Goal: Information Seeking & Learning: Find specific fact

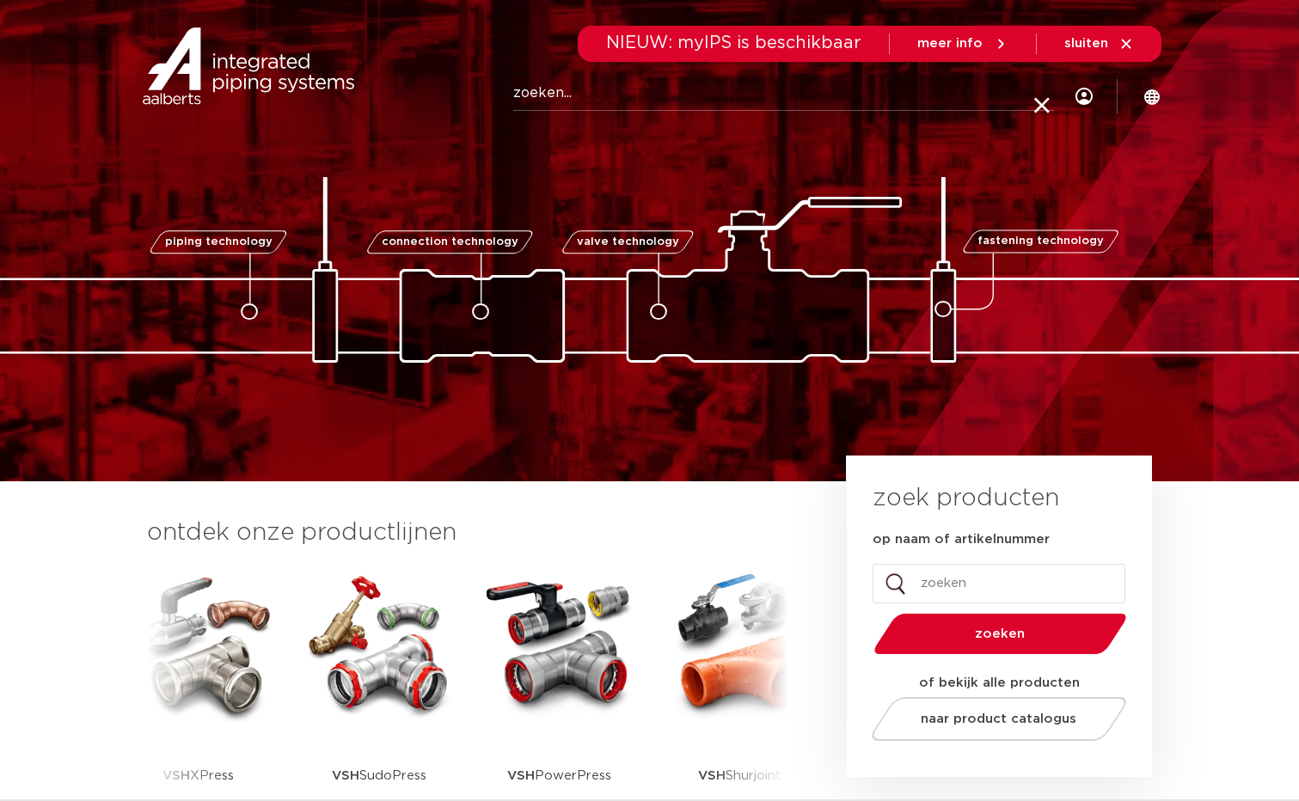
click at [952, 581] on input "op naam of artikelnummer" at bounding box center [998, 584] width 253 height 40
type input "6209214"
click at [866, 612] on button "zoeken" at bounding box center [999, 634] width 266 height 44
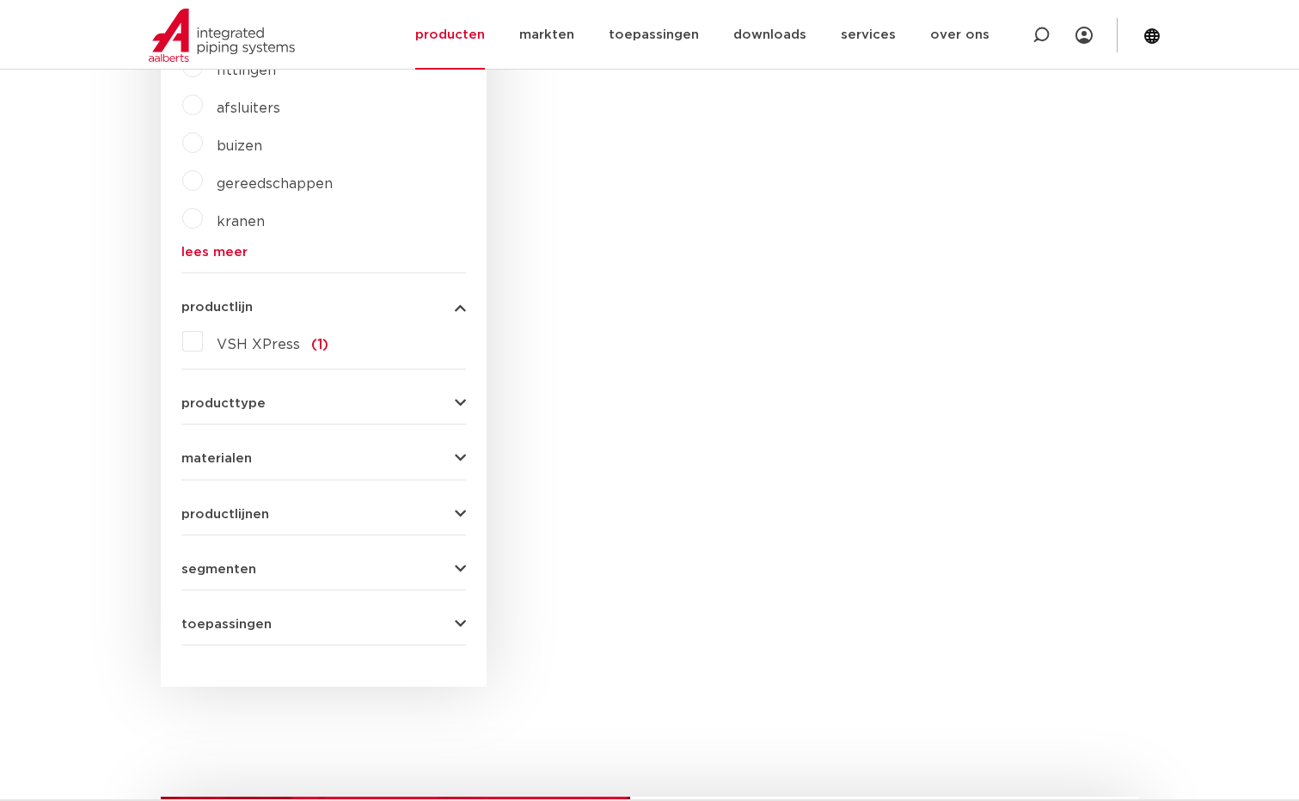
scroll to position [83, 0]
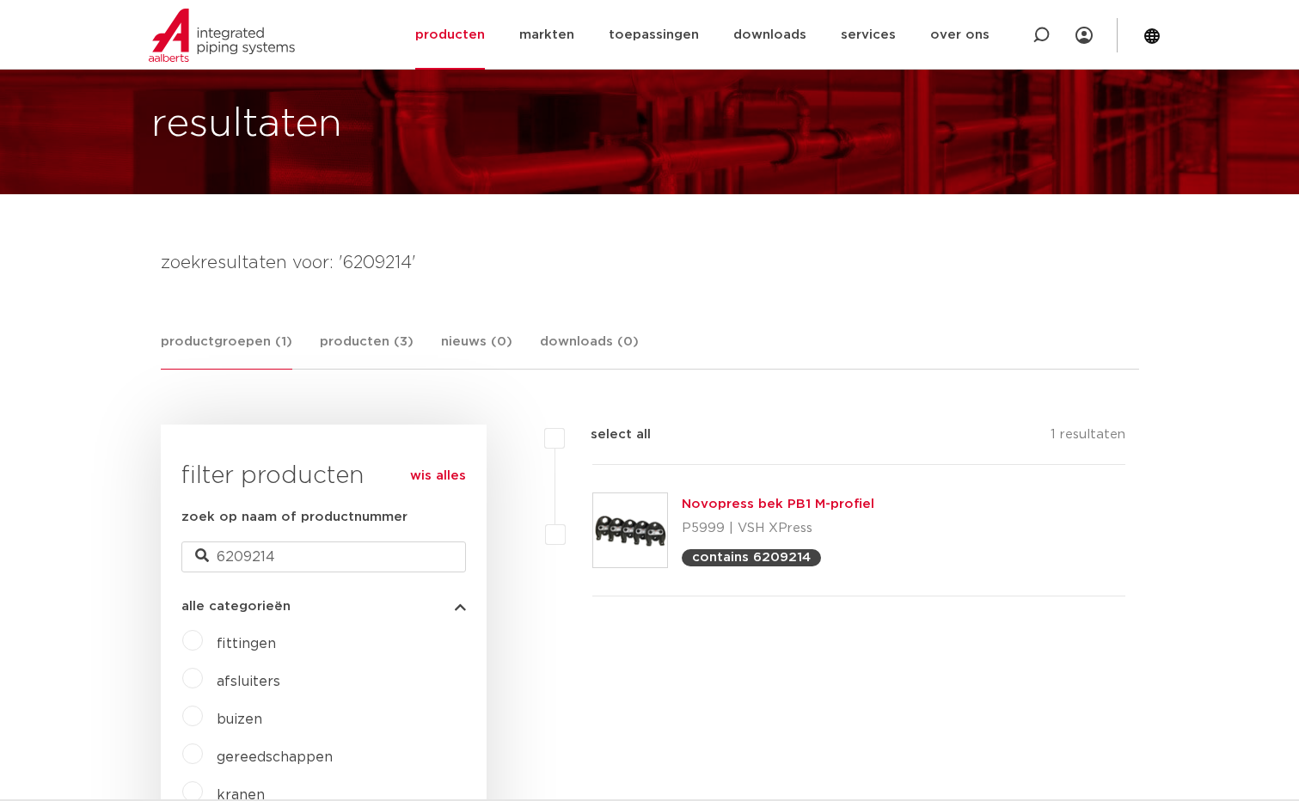
click at [720, 499] on link "Novopress bek PB1 M-profiel" at bounding box center [778, 504] width 193 height 13
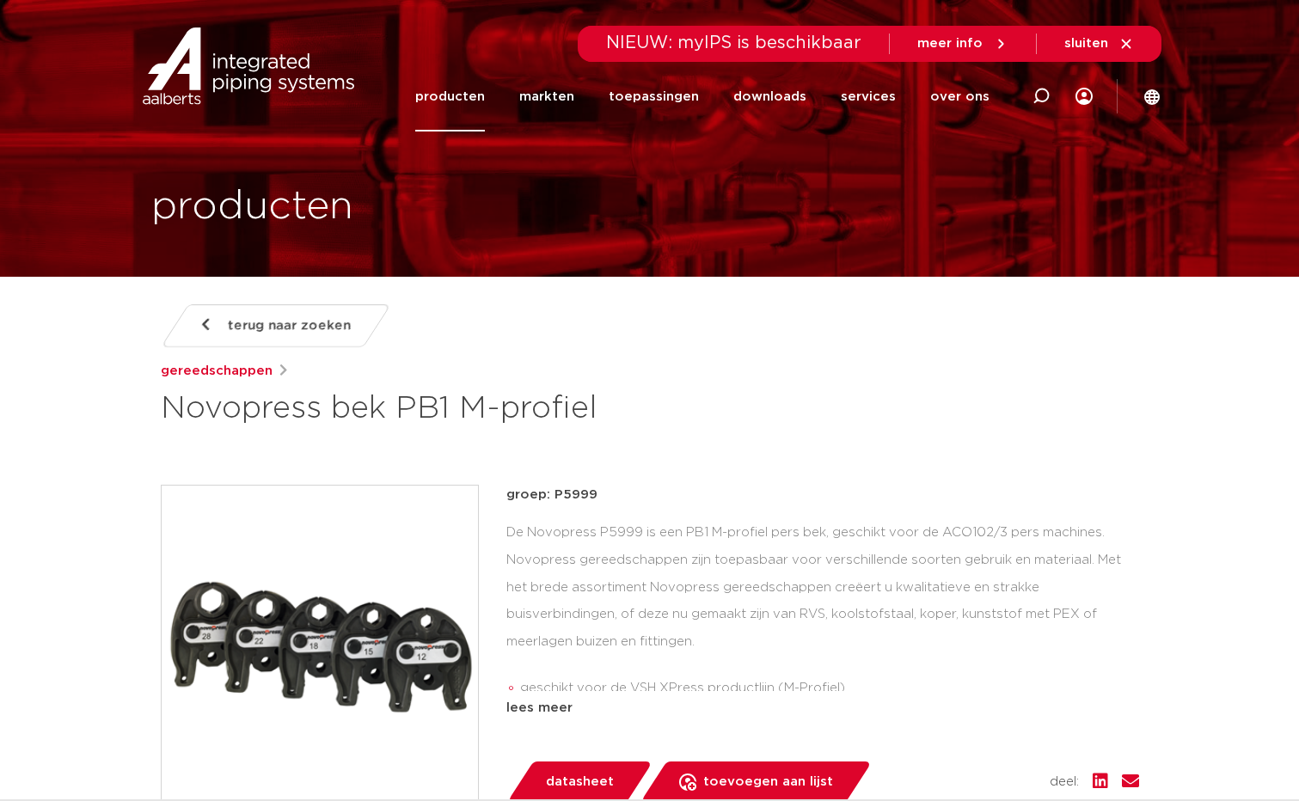
click at [610, 779] on link "datasheet" at bounding box center [579, 782] width 146 height 41
